Goal: Task Accomplishment & Management: Use online tool/utility

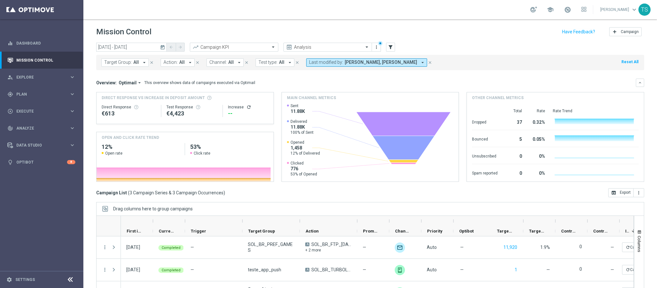
click at [161, 48] on icon "today" at bounding box center [163, 47] width 6 height 6
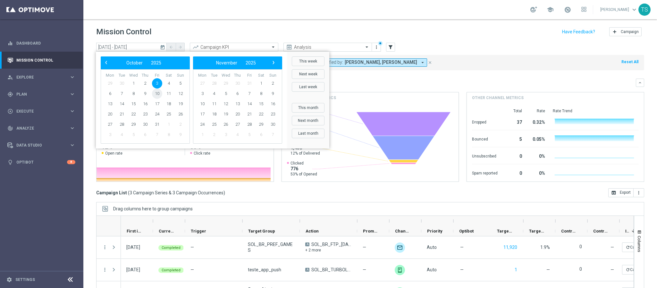
click at [155, 93] on span "10" at bounding box center [157, 94] width 10 height 10
type input "[DATE] - [DATE]"
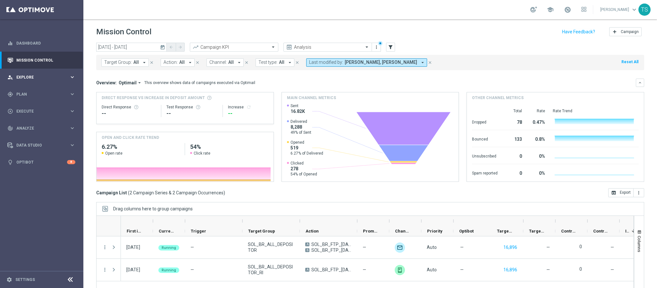
click at [62, 78] on span "Explore" at bounding box center [42, 77] width 53 height 4
click at [26, 174] on div "gps_fixed Plan keyboard_arrow_right" at bounding box center [41, 171] width 83 height 17
click at [34, 137] on link "Optimail" at bounding box center [43, 136] width 47 height 5
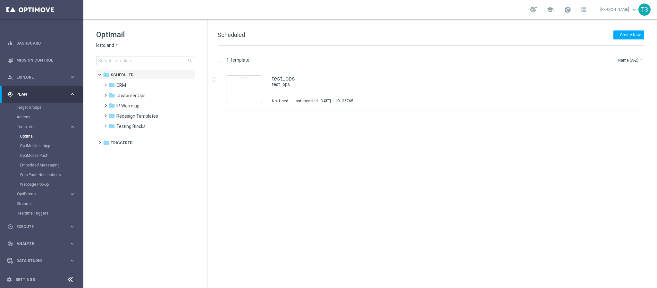
click at [113, 46] on span "lottoland" at bounding box center [105, 45] width 18 height 6
click at [0, 0] on span "[DOMAIN_NAME]" at bounding box center [0, 0] width 0 height 0
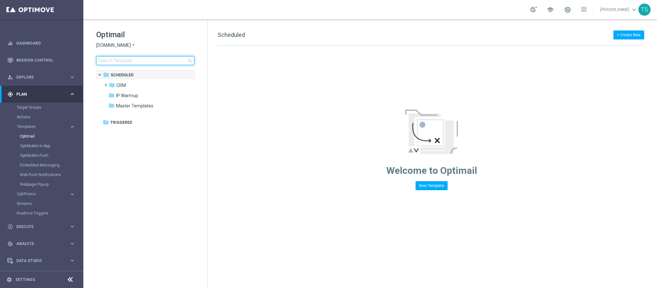
click at [142, 62] on input at bounding box center [145, 60] width 98 height 9
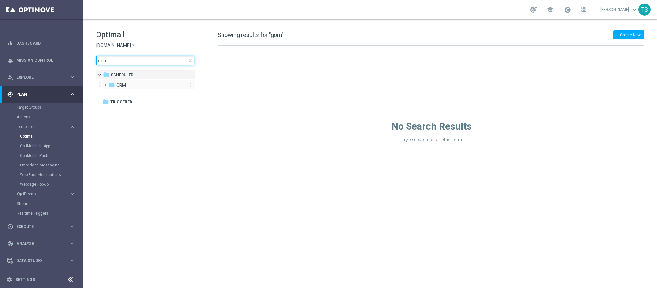
type input "gom"
click at [144, 87] on div "folder CRM" at bounding box center [146, 85] width 74 height 7
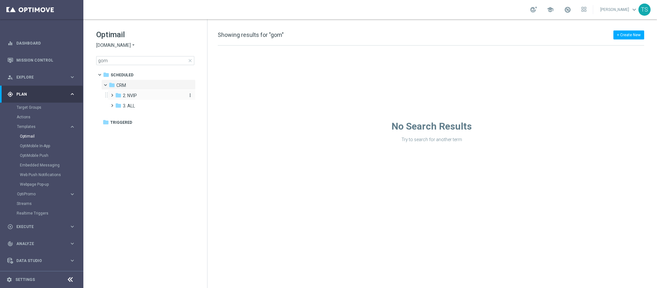
click at [142, 96] on div "folder 2. NVIP" at bounding box center [149, 95] width 68 height 7
click at [148, 105] on span "GOM _OCT" at bounding box center [140, 106] width 22 height 6
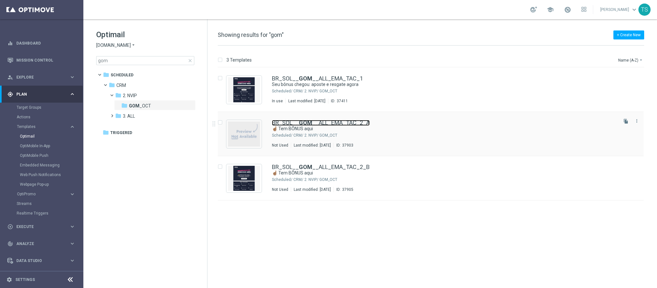
click at [302, 122] on b "GOM" at bounding box center [305, 122] width 13 height 7
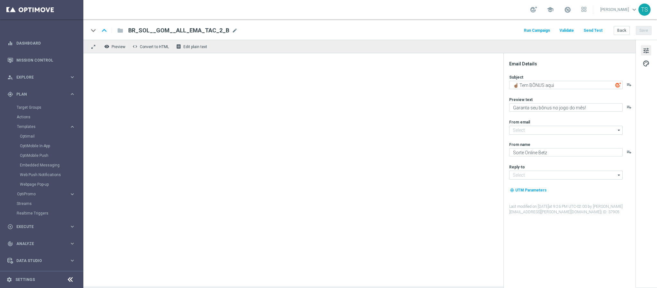
type input "[EMAIL_ADDRESS][DOMAIN_NAME]"
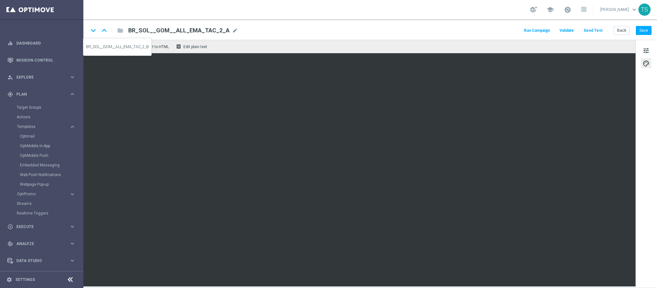
click at [93, 30] on icon "keyboard_arrow_down" at bounding box center [94, 31] width 10 height 10
click at [643, 33] on button "Save" at bounding box center [644, 30] width 16 height 9
click at [104, 29] on icon "keyboard_arrow_up" at bounding box center [104, 31] width 10 height 10
click at [106, 32] on icon "keyboard_arrow_up" at bounding box center [104, 31] width 10 height 10
click at [93, 30] on icon "keyboard_arrow_down" at bounding box center [94, 31] width 10 height 10
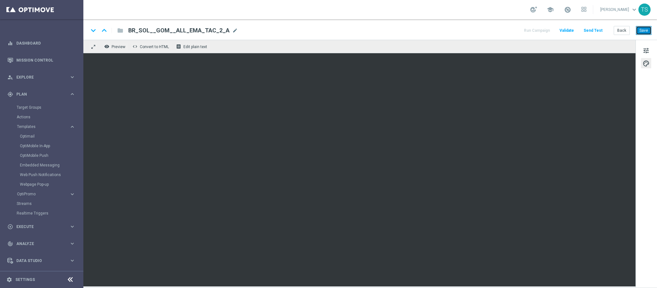
click at [641, 33] on button "Save" at bounding box center [644, 30] width 16 height 9
click at [441, 30] on div "keyboard_arrow_down keyboard_arrow_up folder BR_SOL__GOM__ALL_EMA_TAC_2_A BR_SO…" at bounding box center [370, 30] width 563 height 8
drag, startPoint x: 645, startPoint y: 28, endPoint x: 649, endPoint y: 32, distance: 6.1
click at [649, 32] on button "Save" at bounding box center [644, 30] width 16 height 9
drag, startPoint x: 383, startPoint y: 27, endPoint x: 574, endPoint y: 28, distance: 191.1
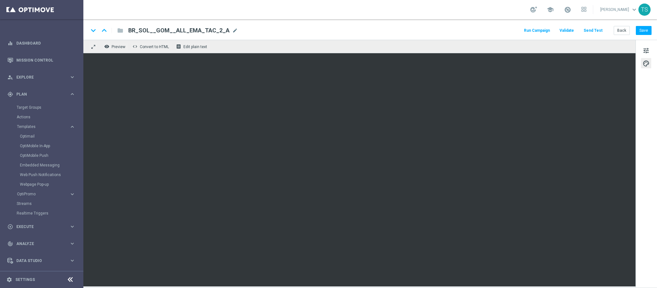
click at [574, 28] on span "Validate" at bounding box center [567, 30] width 14 height 4
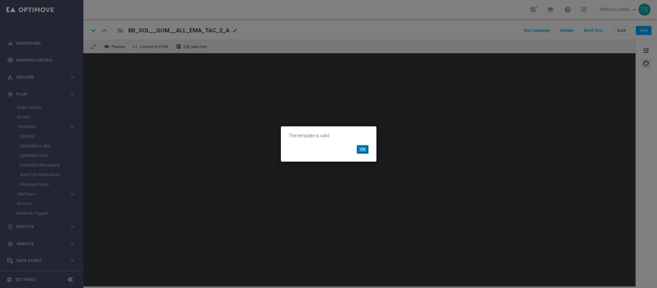
click at [362, 152] on button "OK" at bounding box center [363, 149] width 12 height 9
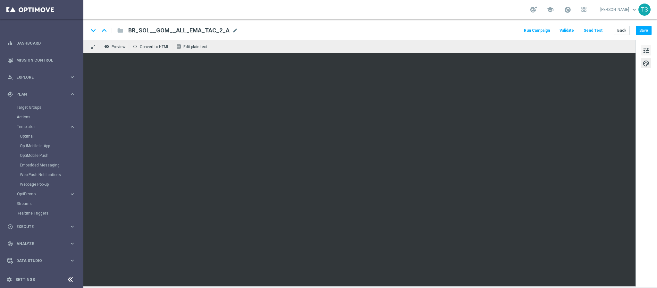
click at [648, 48] on span "tune" at bounding box center [646, 51] width 7 height 8
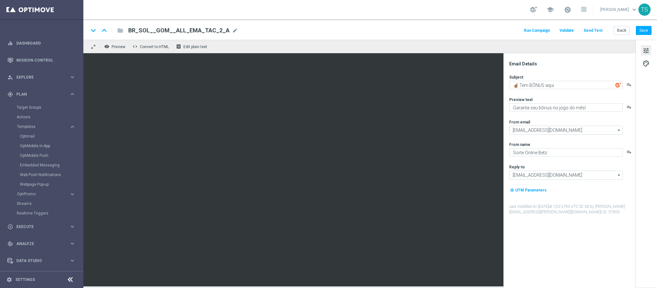
click at [546, 29] on button "Run Campaign" at bounding box center [537, 30] width 28 height 9
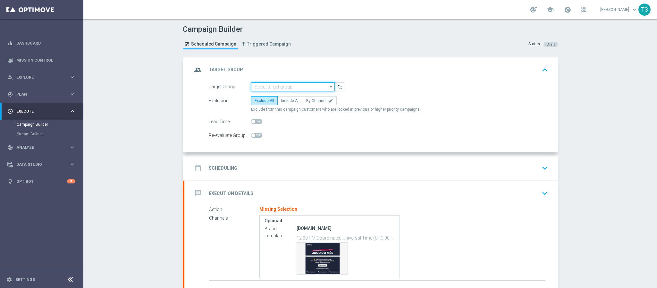
click at [267, 87] on input at bounding box center [293, 86] width 84 height 9
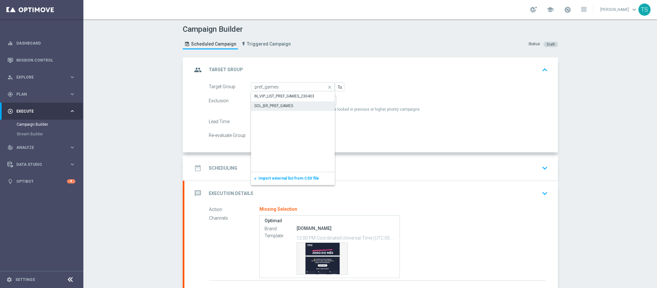
click at [279, 105] on div "SOL_BR_PREF_GAMES" at bounding box center [273, 106] width 39 height 6
type input "SOL_BR_PREF_GAMES"
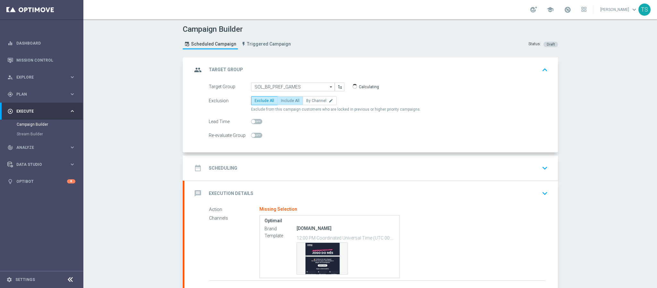
click at [281, 101] on span "Include All" at bounding box center [290, 100] width 19 height 4
click at [281, 101] on input "Include All" at bounding box center [283, 102] width 4 height 4
radio input "true"
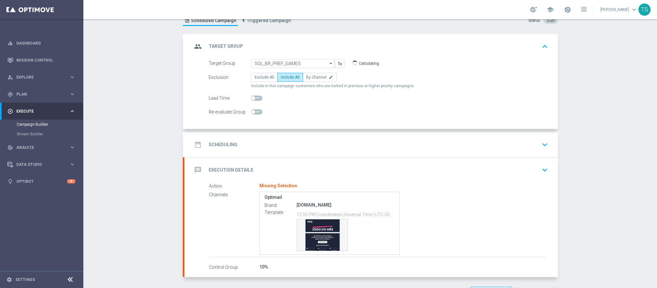
scroll to position [25, 0]
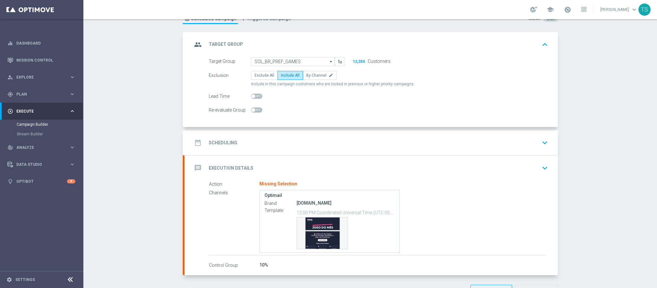
click at [541, 145] on icon "keyboard_arrow_down" at bounding box center [545, 143] width 10 height 10
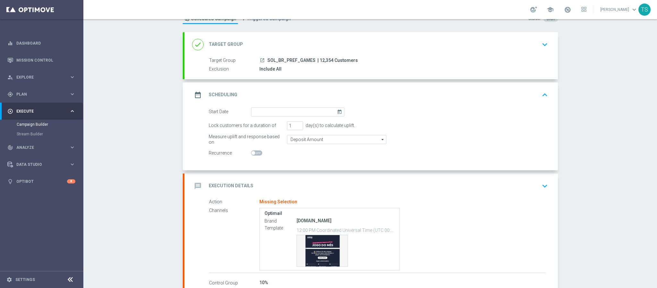
click at [337, 113] on icon "today" at bounding box center [340, 110] width 7 height 7
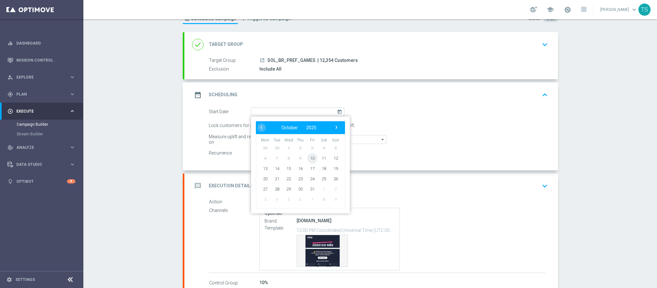
click at [307, 161] on span "10" at bounding box center [312, 158] width 10 height 10
type input "[DATE]"
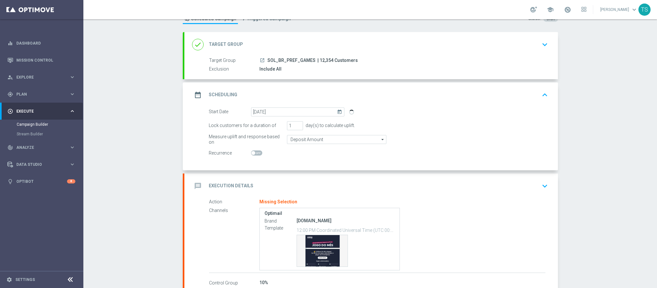
click at [540, 184] on icon "keyboard_arrow_down" at bounding box center [545, 186] width 10 height 10
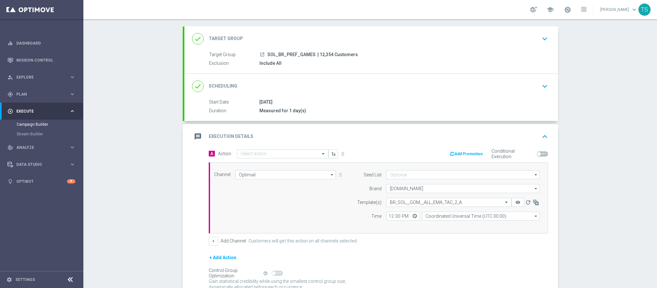
scroll to position [35, 0]
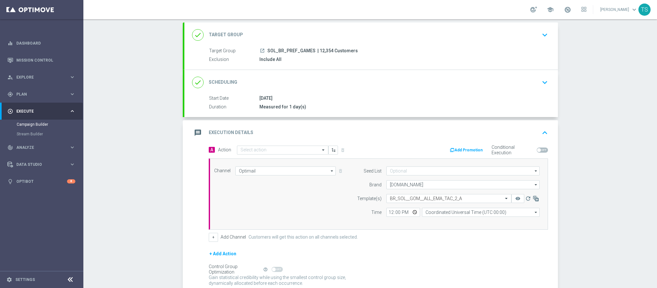
click at [216, 257] on button "+ Add Action" at bounding box center [223, 254] width 28 height 8
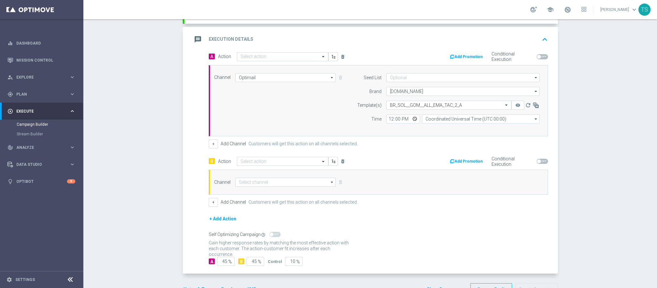
scroll to position [143, 0]
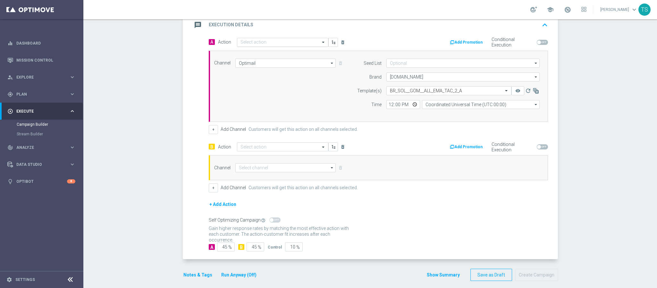
click at [284, 45] on input "text" at bounding box center [277, 42] width 72 height 5
type input "o"
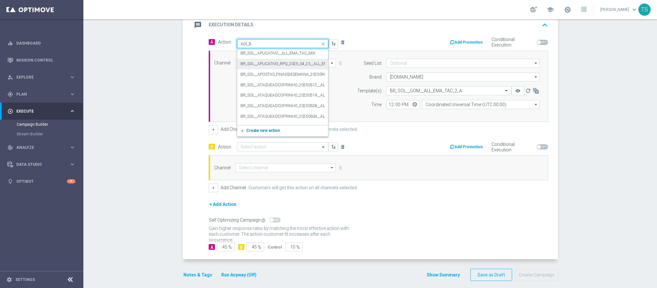
type input "sol_br"
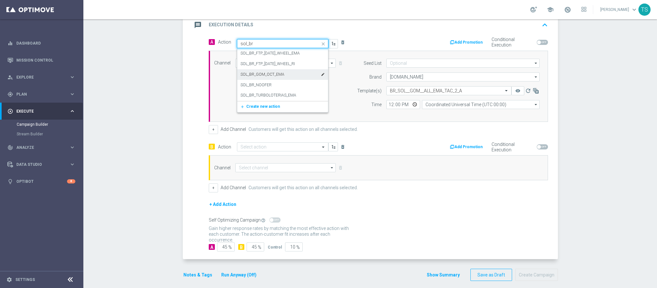
click at [285, 73] on div "SOL_BR_GOM_OCT_EMA edit" at bounding box center [283, 74] width 84 height 11
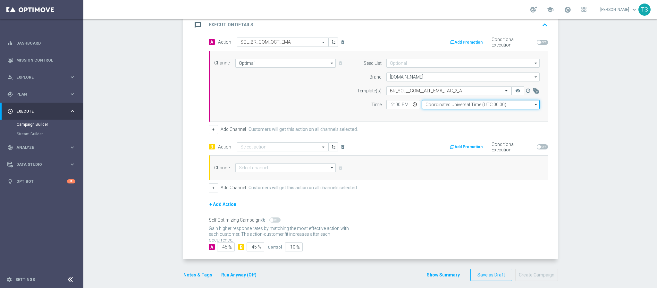
click at [428, 106] on input "Coordinated Universal Time (UTC 00:00)" at bounding box center [481, 104] width 118 height 9
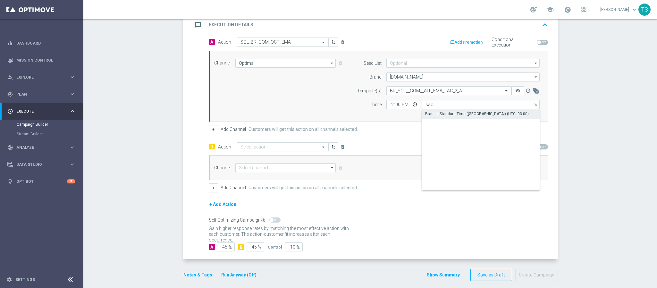
click at [436, 114] on div "Brasilia Standard Time ([GEOGRAPHIC_DATA]) (UTC -03:00)" at bounding box center [477, 114] width 104 height 6
type input "Brasilia Standard Time ([GEOGRAPHIC_DATA]) (UTC -03:00)"
click at [287, 150] on input "text" at bounding box center [277, 146] width 72 height 5
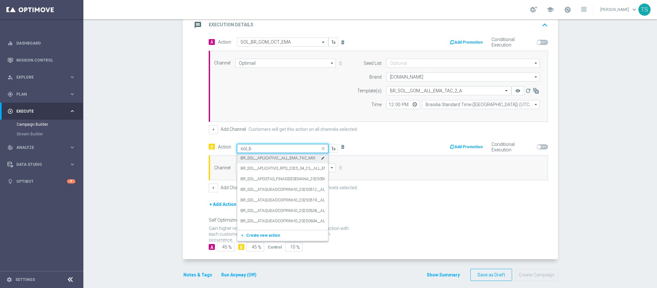
type input "sol_br"
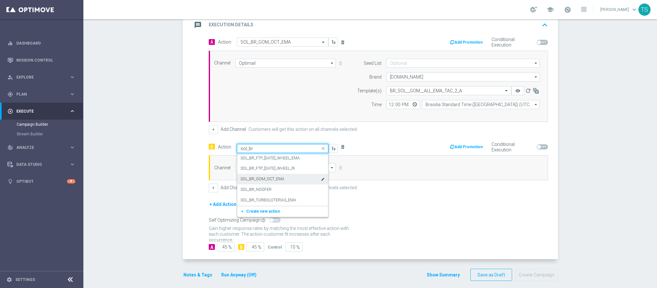
click at [285, 180] on div "SOL_BR_GOM_OCT_EMA edit" at bounding box center [283, 179] width 84 height 11
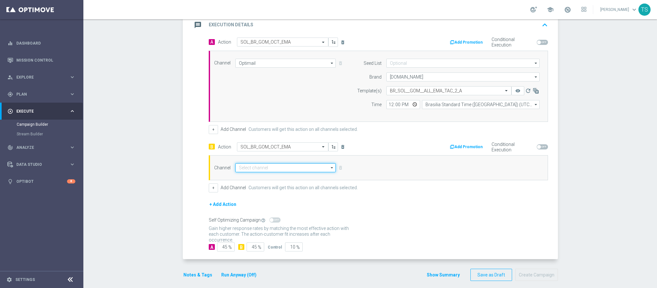
click at [292, 172] on input at bounding box center [285, 167] width 101 height 9
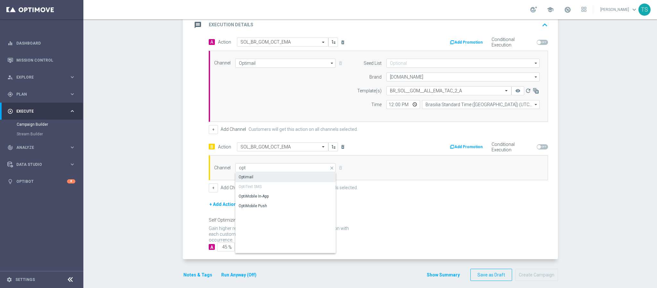
click at [280, 179] on div "Optimail" at bounding box center [285, 177] width 101 height 9
type input "Optimail"
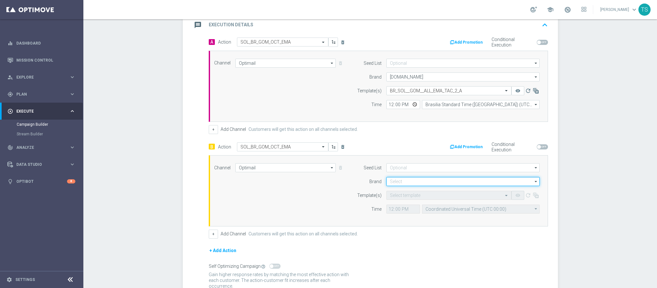
click at [402, 180] on input at bounding box center [462, 181] width 153 height 9
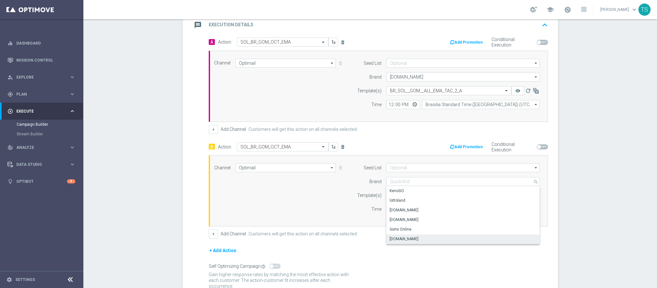
click at [413, 238] on div "[DOMAIN_NAME]" at bounding box center [463, 238] width 154 height 9
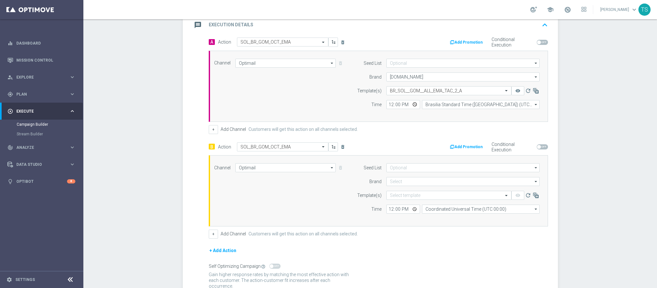
type input "[DOMAIN_NAME]"
click at [420, 198] on input "text" at bounding box center [442, 195] width 105 height 5
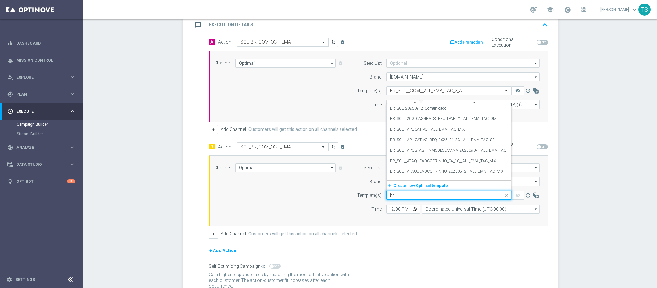
type input "b"
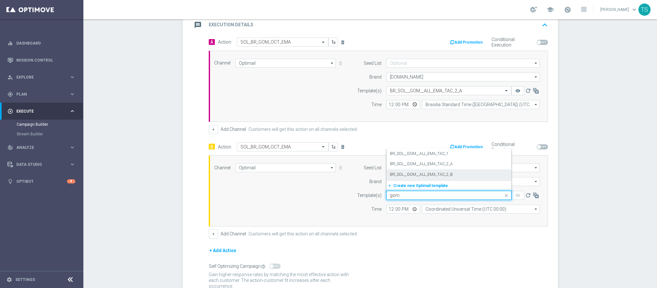
click at [444, 175] on label "BR_SOL__GOM__ALL_EMA_TAC_2_B" at bounding box center [421, 174] width 63 height 5
type input "gom"
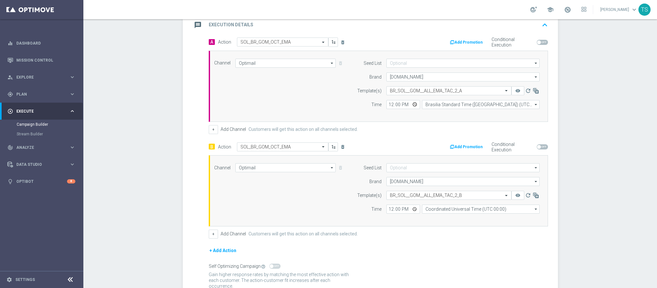
scroll to position [199, 0]
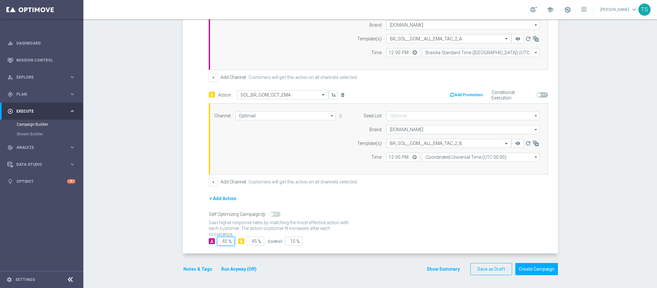
drag, startPoint x: 216, startPoint y: 240, endPoint x: 314, endPoint y: 229, distance: 98.4
click at [314, 229] on form "A Action Select action SOL_BR_GOM_OCT_EMA delete_forever Add Promotion Conditio…" at bounding box center [378, 116] width 339 height 260
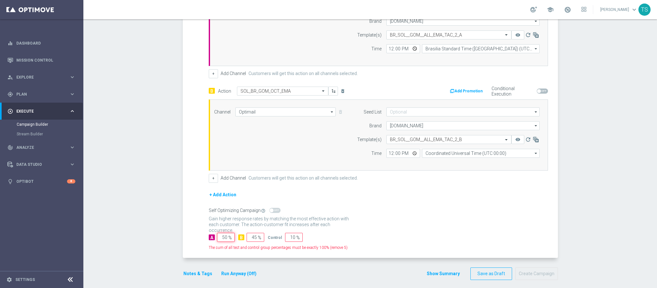
type input "50"
drag, startPoint x: 249, startPoint y: 242, endPoint x: 317, endPoint y: 241, distance: 68.0
click at [317, 241] on div "A 50 % B 45 % Control 10 %" at bounding box center [378, 237] width 339 height 9
type input "50"
drag, startPoint x: 285, startPoint y: 242, endPoint x: 386, endPoint y: 247, distance: 101.1
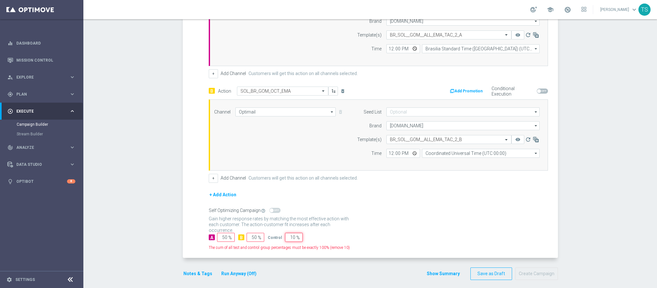
click at [386, 247] on div "A 50 % B 50 % Control 10 % The sum of all test and control group percentages mu…" at bounding box center [378, 242] width 339 height 18
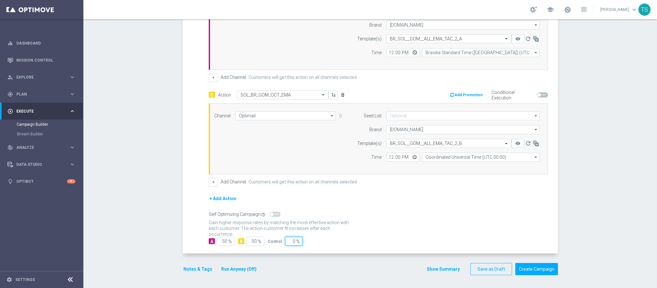
type input "0"
click at [529, 208] on div "+ Add Action" at bounding box center [378, 203] width 339 height 16
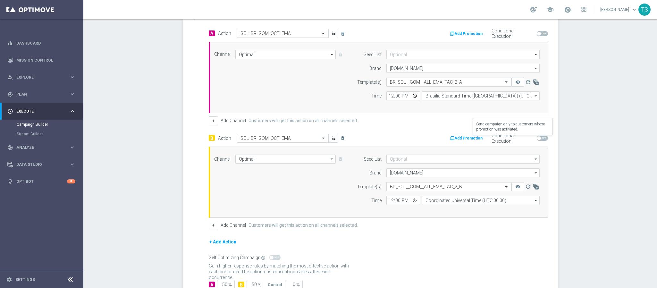
scroll to position [162, 0]
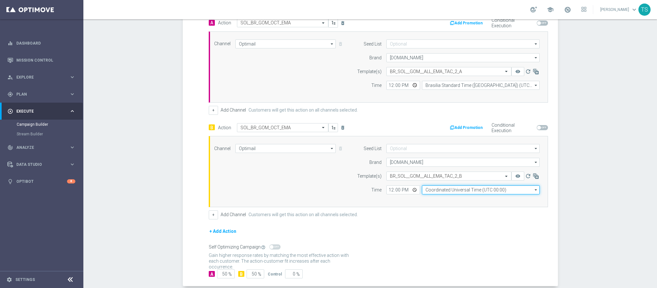
click at [482, 188] on input "Coordinated Universal Time (UTC 00:00)" at bounding box center [481, 189] width 118 height 9
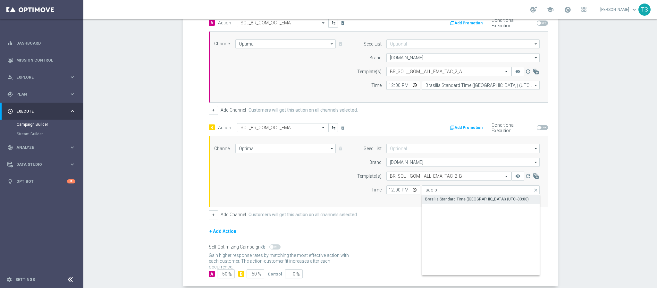
click at [476, 204] on div "Brasilia Standard Time ([GEOGRAPHIC_DATA]) (UTC -03:00)" at bounding box center [481, 199] width 118 height 9
type input "Brasilia Standard Time ([GEOGRAPHIC_DATA]) (UTC -03:00)"
click at [589, 170] on div "Campaign Builder Scheduled Campaign Triggered Campaign Status: Draft done Targe…" at bounding box center [370, 153] width 574 height 269
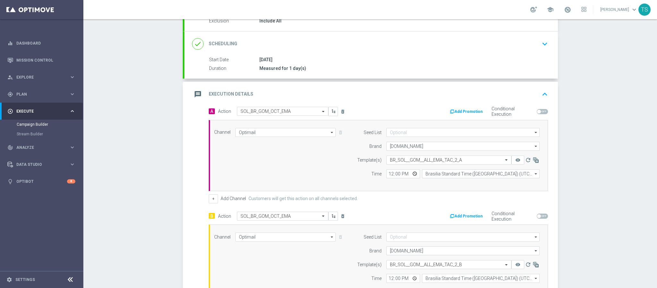
scroll to position [199, 0]
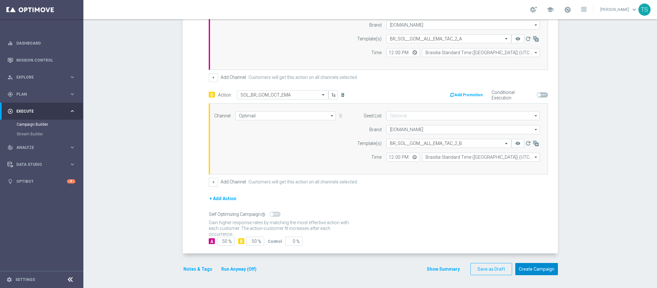
click at [531, 263] on button "Create Campaign" at bounding box center [536, 269] width 43 height 13
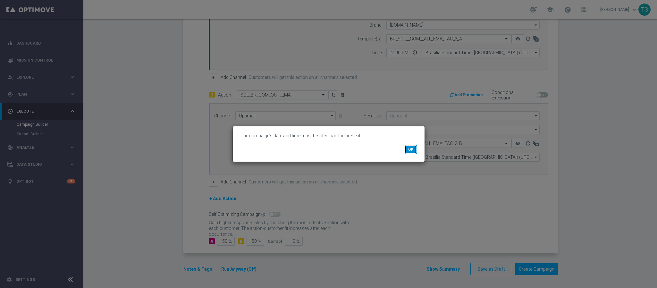
click at [414, 150] on button "OK" at bounding box center [411, 149] width 12 height 9
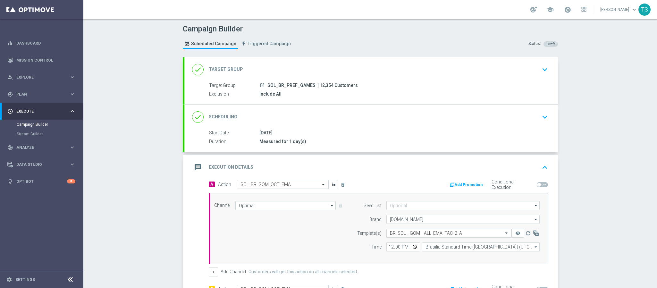
scroll to position [0, 0]
click at [542, 115] on icon "keyboard_arrow_down" at bounding box center [545, 118] width 10 height 10
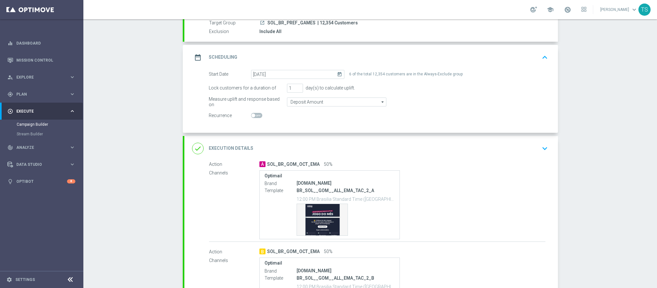
scroll to position [66, 0]
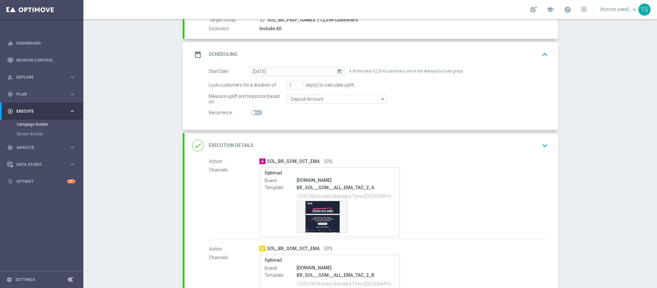
click at [337, 71] on icon "today" at bounding box center [340, 70] width 7 height 7
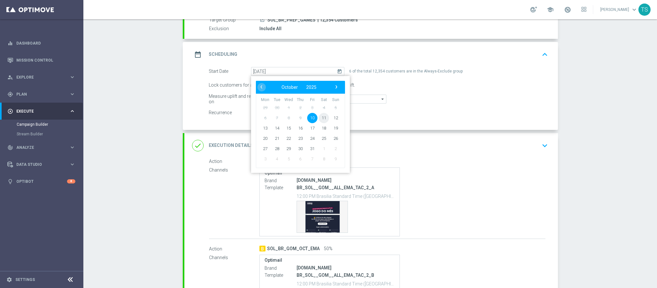
click at [322, 117] on span "11" at bounding box center [324, 118] width 10 height 10
type input "[DATE]"
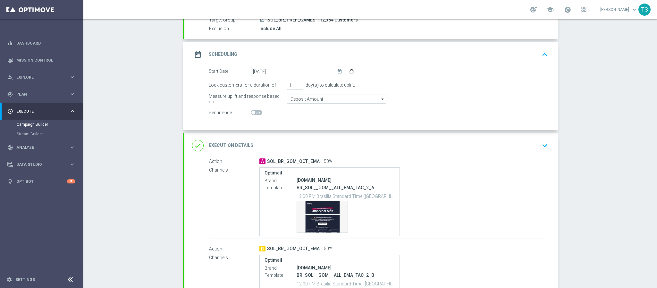
click at [322, 117] on div at bounding box center [297, 112] width 93 height 9
click at [540, 57] on icon "keyboard_arrow_up" at bounding box center [545, 55] width 10 height 10
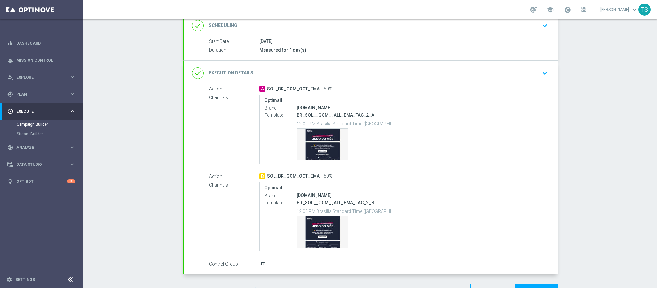
scroll to position [115, 0]
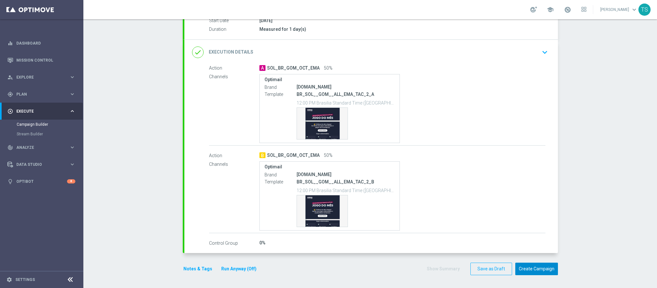
click at [540, 268] on button "Create Campaign" at bounding box center [536, 269] width 43 height 13
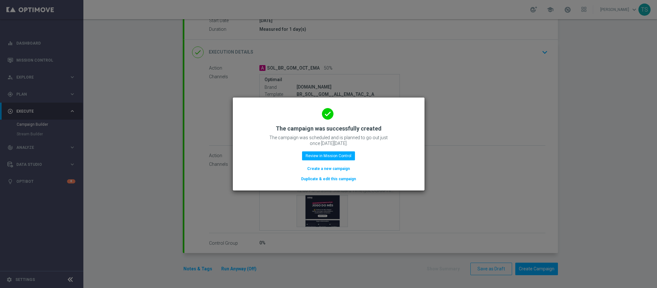
click at [508, 141] on modal-container "done The campaign was successfully created The campaign was scheduled and is pl…" at bounding box center [328, 144] width 657 height 288
click at [464, 103] on modal-container "done The campaign was successfully created The campaign was scheduled and is pl…" at bounding box center [328, 144] width 657 height 288
click at [379, 236] on modal-container "done The campaign was successfully created The campaign was scheduled and is pl…" at bounding box center [328, 144] width 657 height 288
click at [333, 159] on button "Review in Mission Control" at bounding box center [328, 155] width 53 height 9
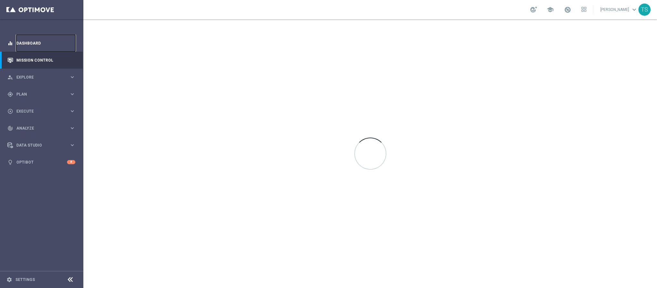
click at [52, 40] on link "Dashboard" at bounding box center [45, 43] width 59 height 17
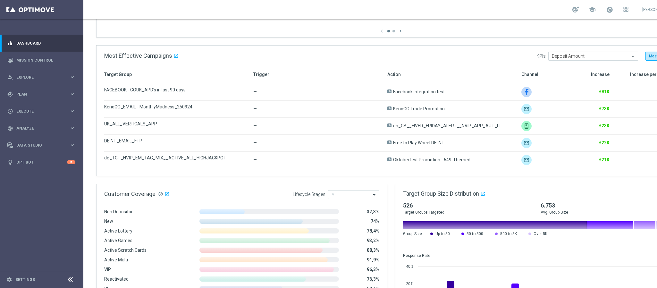
scroll to position [476, 0]
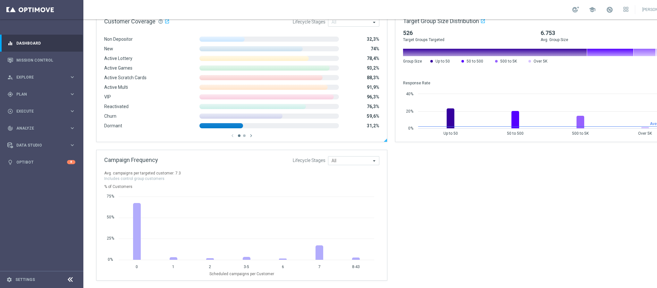
click at [242, 118] on coverage-by-lcs-bar at bounding box center [269, 116] width 165 height 5
click at [243, 116] on span at bounding box center [240, 116] width 83 height 5
click at [224, 124] on span at bounding box center [220, 125] width 43 height 5
click at [50, 40] on link "Dashboard" at bounding box center [45, 43] width 59 height 17
click at [42, 56] on link "Mission Control" at bounding box center [45, 60] width 59 height 17
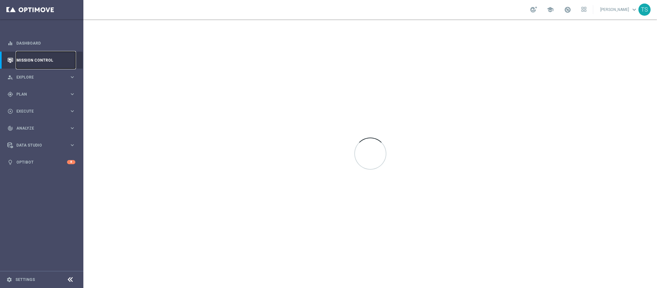
scroll to position [0, 0]
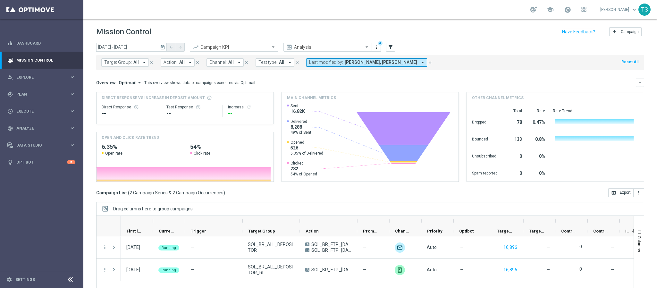
click at [452, 155] on div "Created with Highcharts 9.3.3 [DOMAIN_NAME] Sent 16.82K Delivered 8,288 49% of …" at bounding box center [370, 142] width 177 height 78
click at [162, 48] on icon "today" at bounding box center [163, 47] width 6 height 6
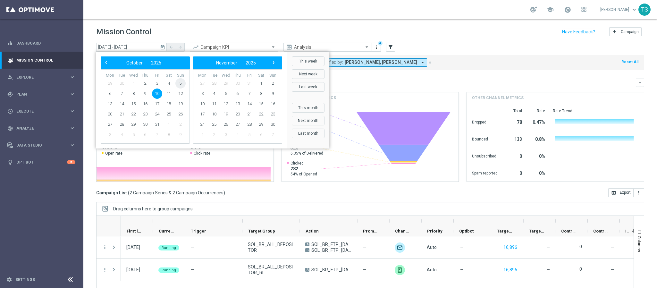
click at [181, 83] on span "5" at bounding box center [180, 83] width 10 height 10
click at [156, 93] on span "10" at bounding box center [157, 94] width 10 height 10
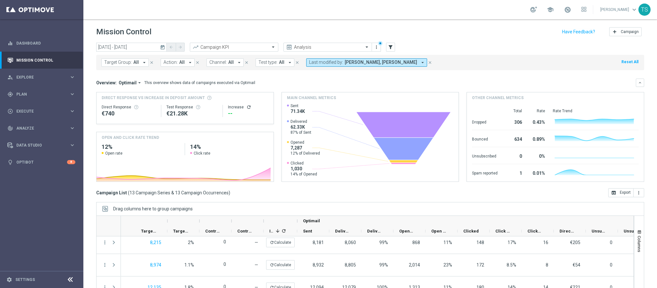
click at [162, 47] on icon "today" at bounding box center [163, 47] width 6 height 6
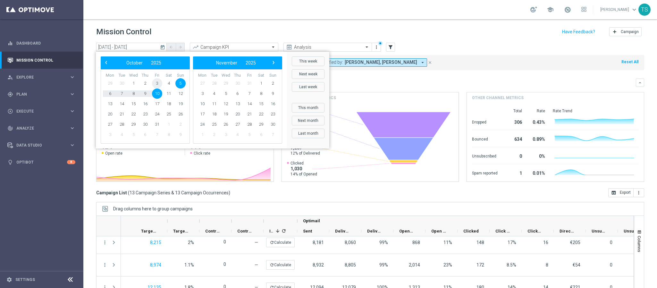
click at [157, 85] on span "3" at bounding box center [157, 83] width 10 height 10
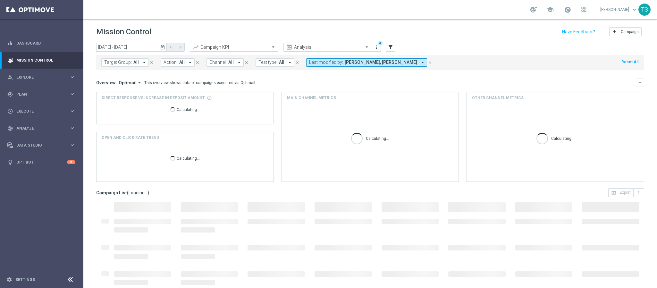
type input "[DATE] - [DATE]"
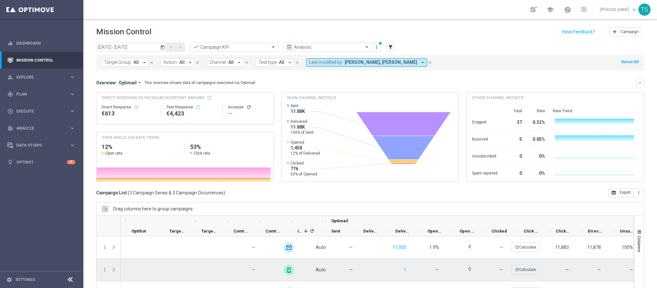
scroll to position [0, 348]
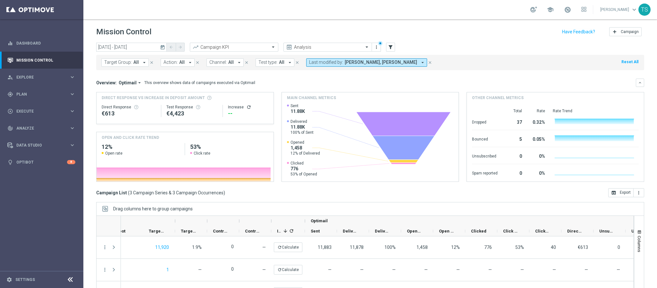
click at [162, 47] on icon "today" at bounding box center [163, 47] width 6 height 6
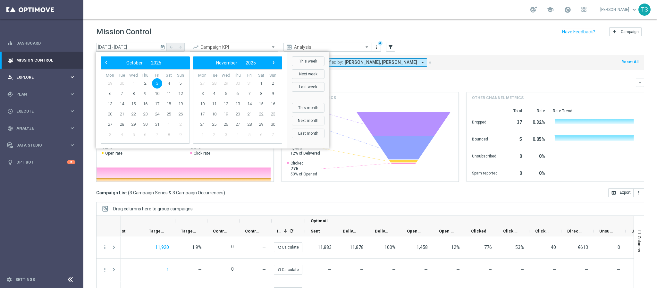
click at [38, 74] on div "person_search Explore" at bounding box center [38, 77] width 62 height 6
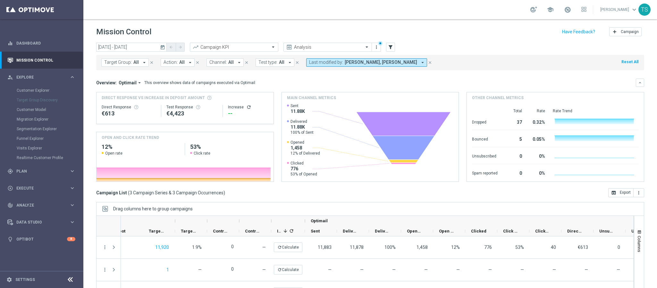
click at [309, 33] on div "Mission Control add Campaign" at bounding box center [370, 32] width 548 height 13
click at [53, 43] on link "Dashboard" at bounding box center [45, 43] width 59 height 17
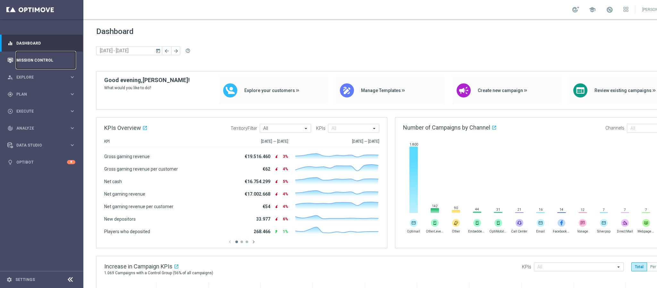
click at [48, 58] on link "Mission Control" at bounding box center [45, 60] width 59 height 17
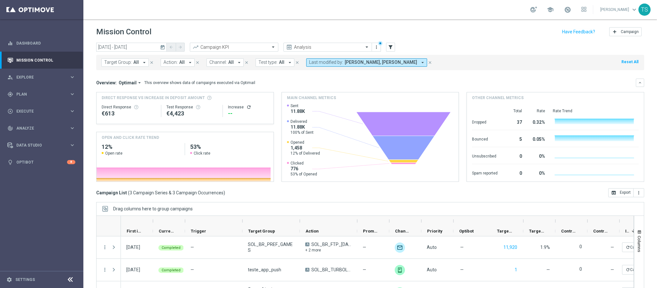
click at [163, 47] on icon "today" at bounding box center [163, 47] width 6 height 6
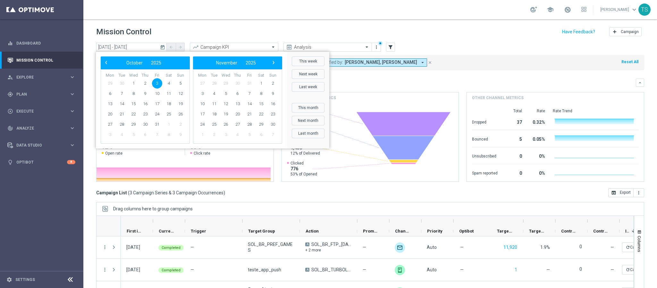
click at [306, 21] on header "Mission Control add Campaign" at bounding box center [370, 30] width 574 height 23
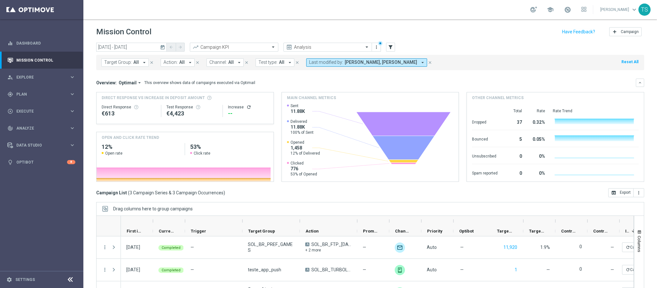
click at [163, 47] on icon "today" at bounding box center [163, 47] width 6 height 6
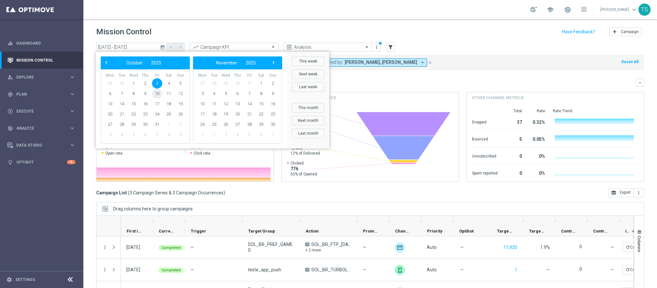
click at [155, 91] on span "10" at bounding box center [157, 94] width 10 height 10
type input "[DATE] - [DATE]"
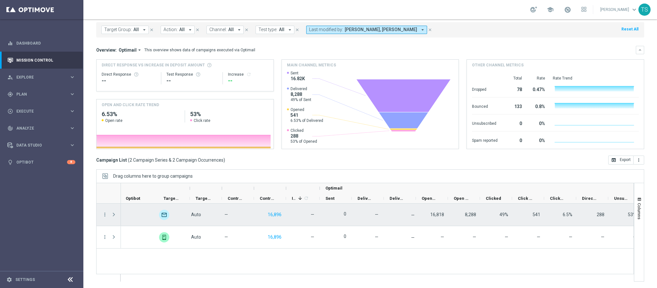
scroll to position [0, 333]
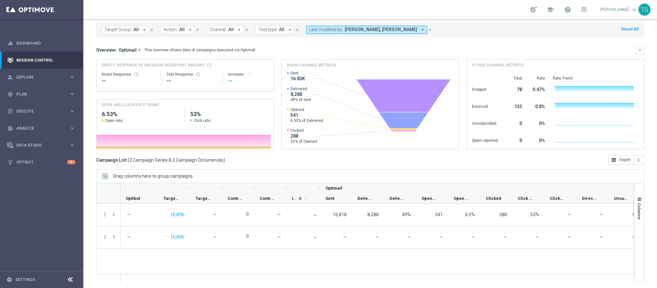
click at [451, 285] on ag-grid-angular "Drag columns here to group campaigns Drag here to set column labels Optimail" at bounding box center [370, 228] width 548 height 119
